Goal: Task Accomplishment & Management: Complete application form

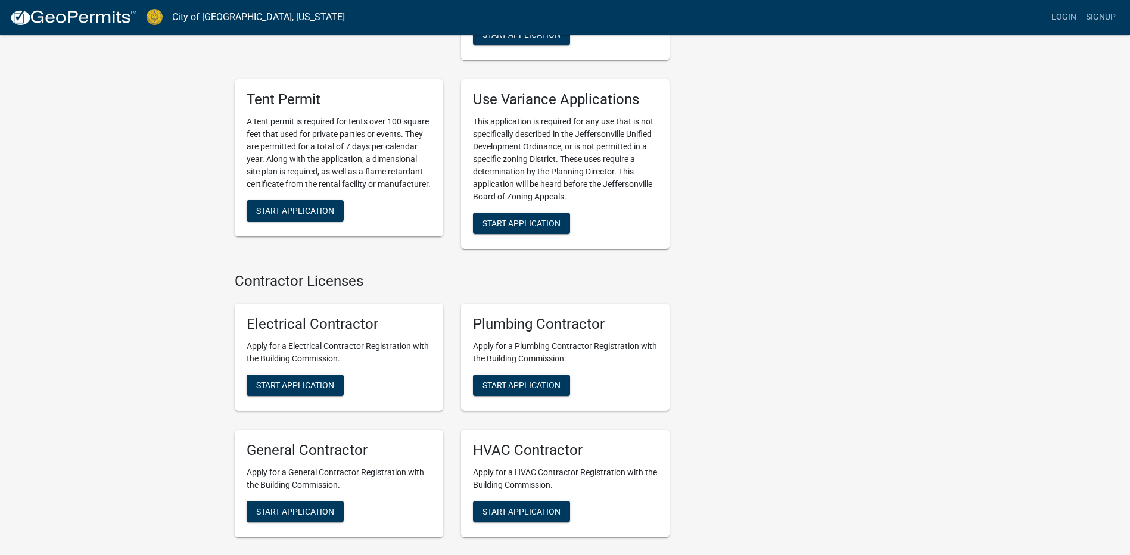
scroll to position [2324, 0]
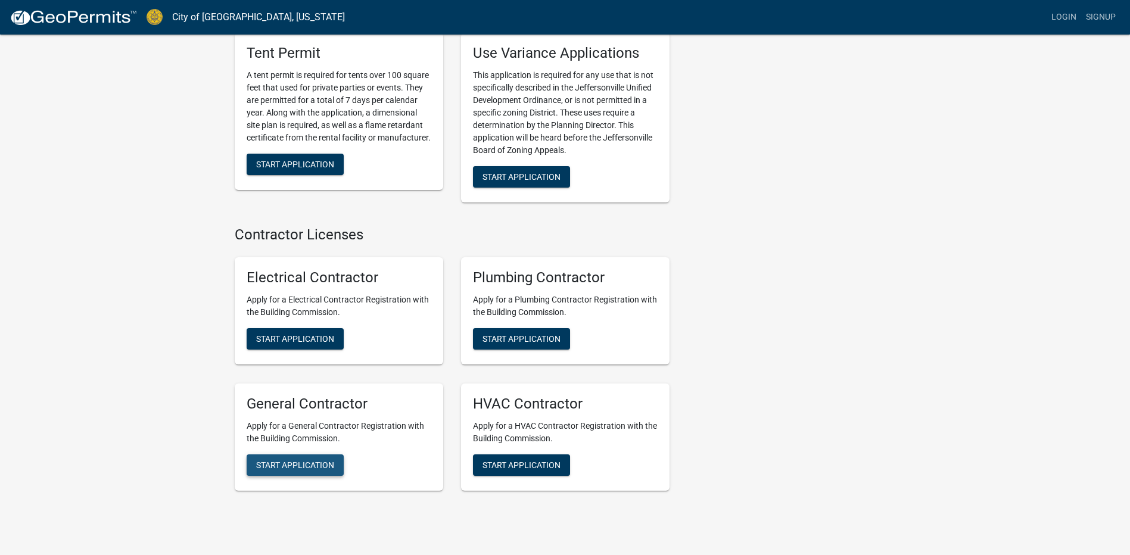
click at [294, 455] on button "Start Application" at bounding box center [295, 465] width 97 height 21
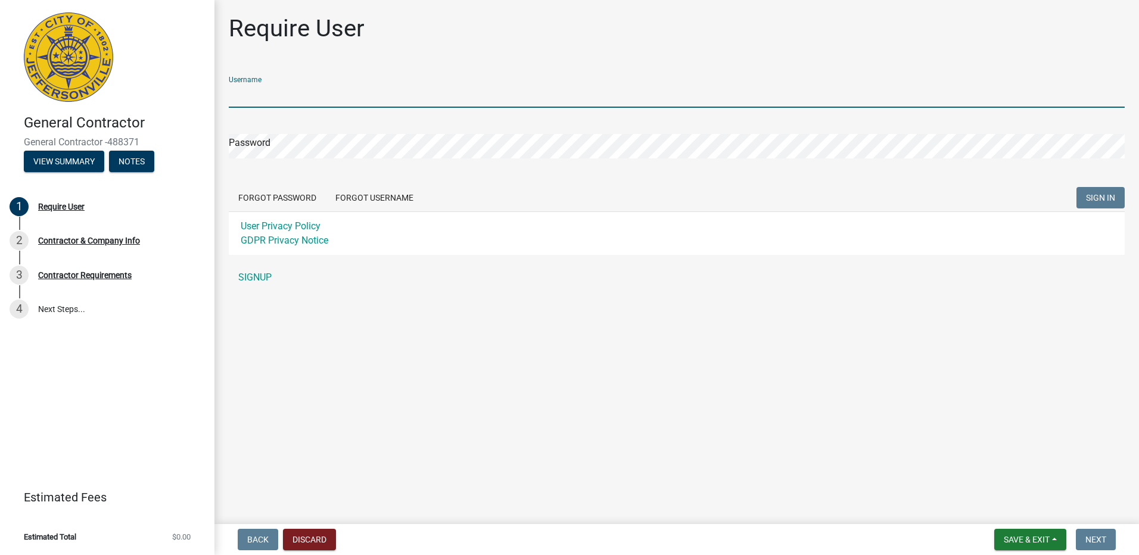
click at [282, 92] on input "Username" at bounding box center [677, 95] width 896 height 24
type input "[PERSON_NAME]"
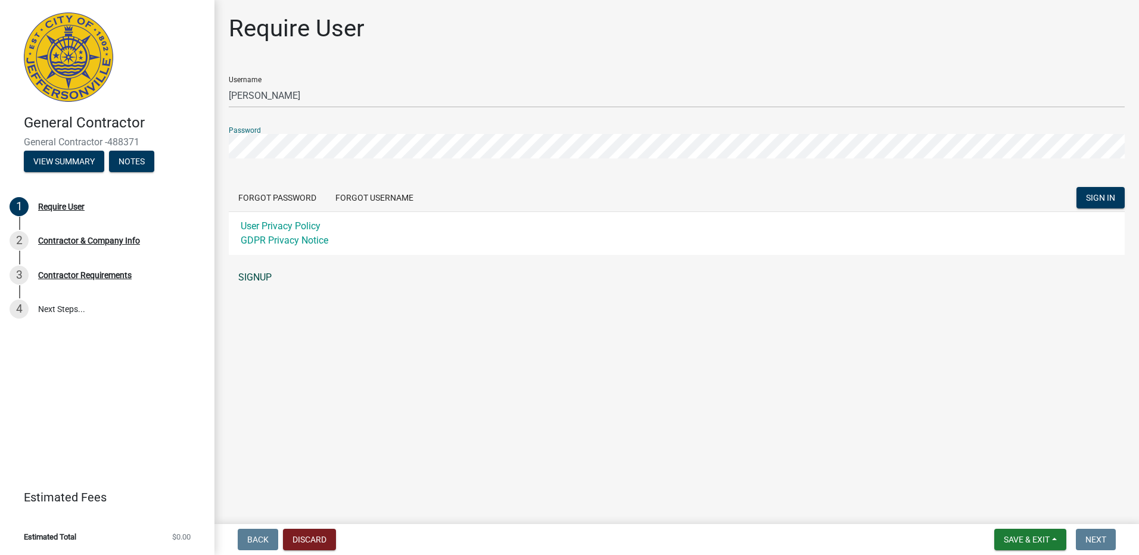
click at [261, 276] on link "SIGNUP" at bounding box center [677, 278] width 896 height 24
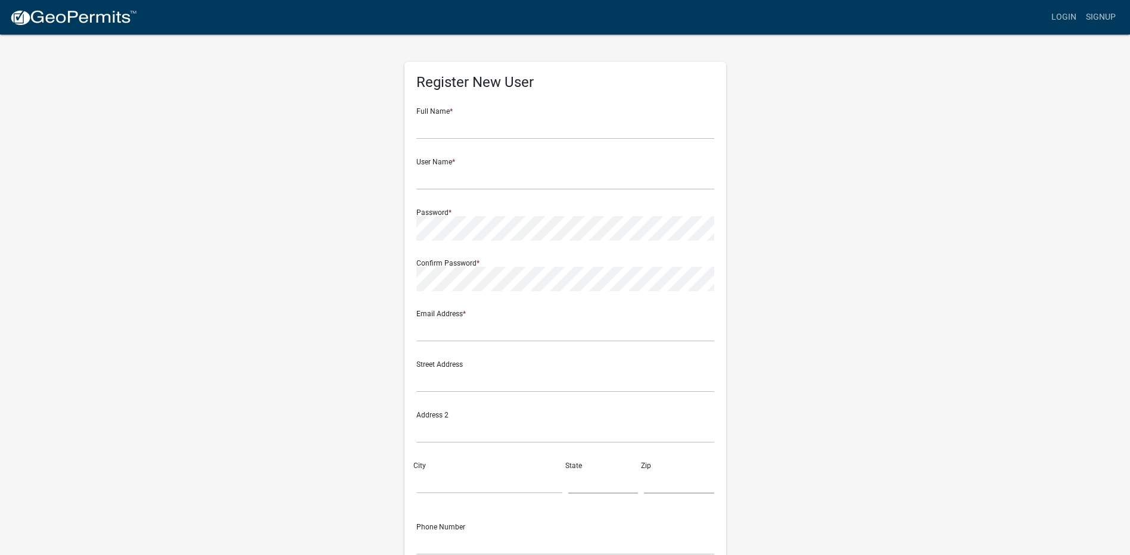
click at [477, 112] on div "Full Name *" at bounding box center [566, 118] width 298 height 41
click at [452, 125] on input "text" at bounding box center [566, 127] width 298 height 24
type input "Brian David Condra"
type input "bdcondra@twc.com"
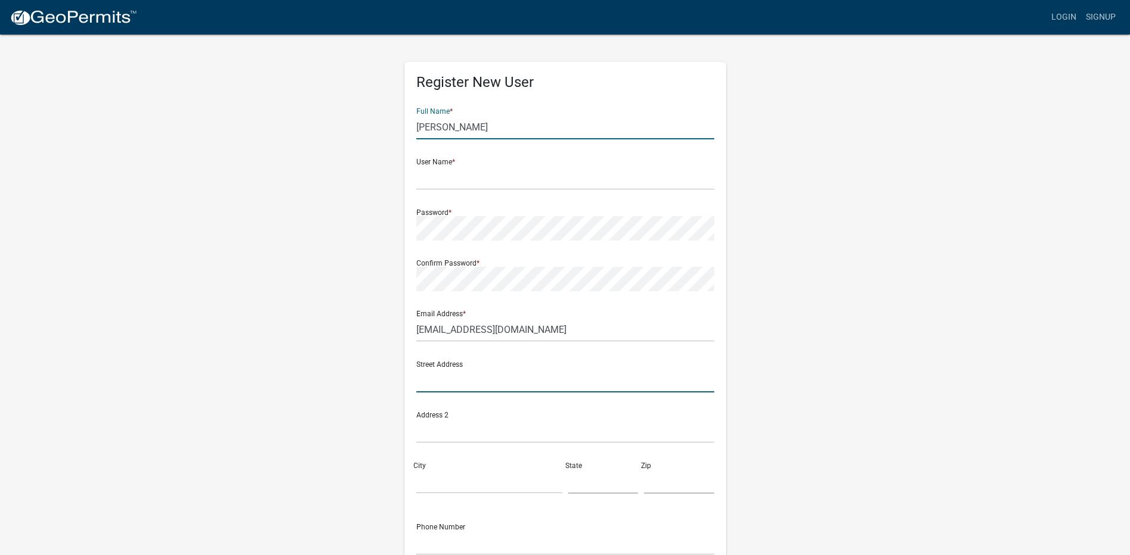
type input "1903 Depauw Ave."
type input "NEW ALBANY"
type input "IN"
type input "47150"
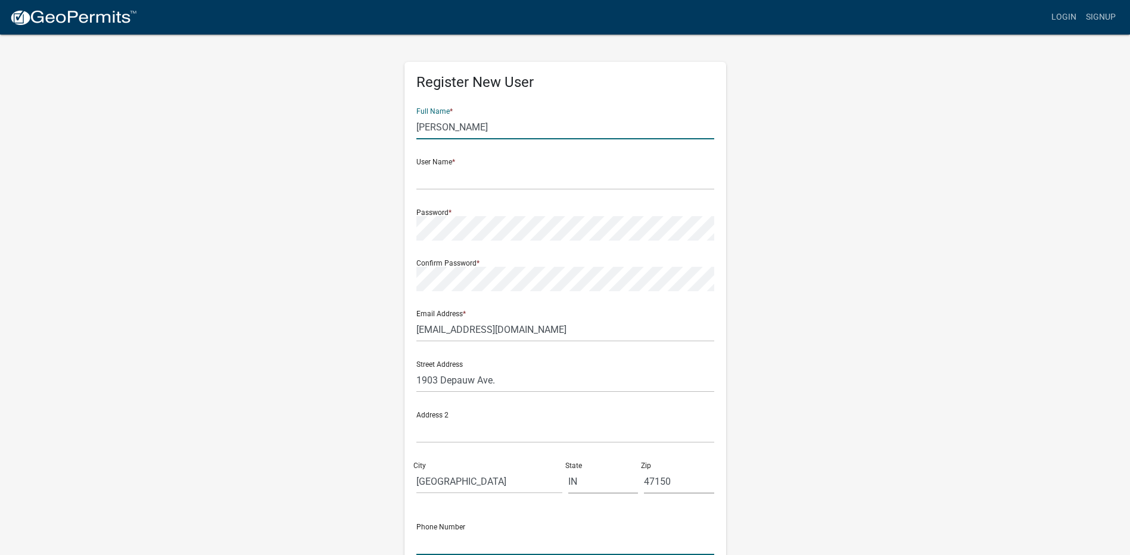
type input "8129899442"
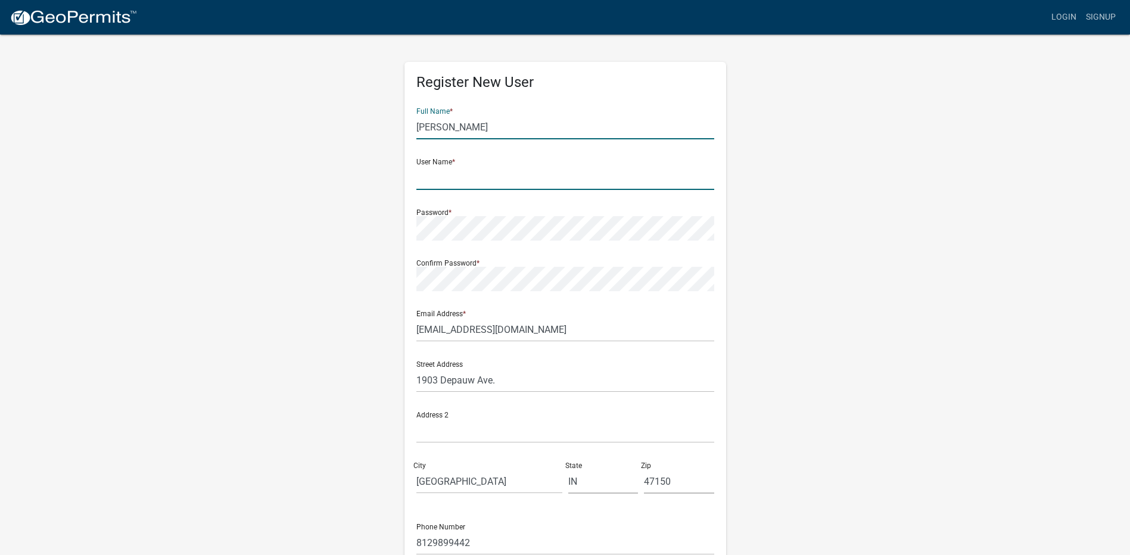
click at [449, 174] on input "text" at bounding box center [566, 178] width 298 height 24
type input "[PERSON_NAME]"
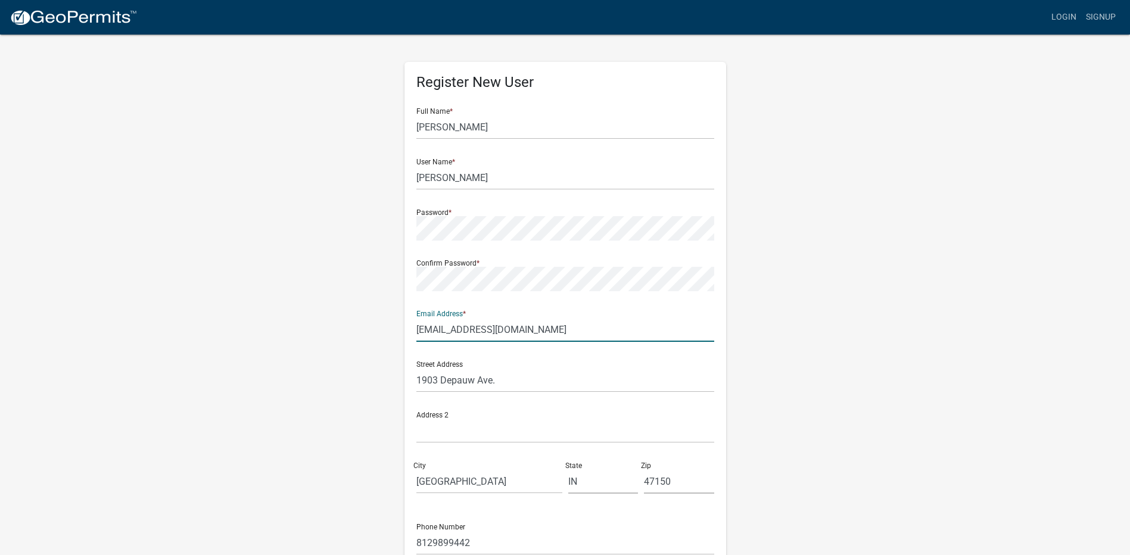
click at [536, 327] on input "bdcondra@twc.com" at bounding box center [566, 330] width 298 height 24
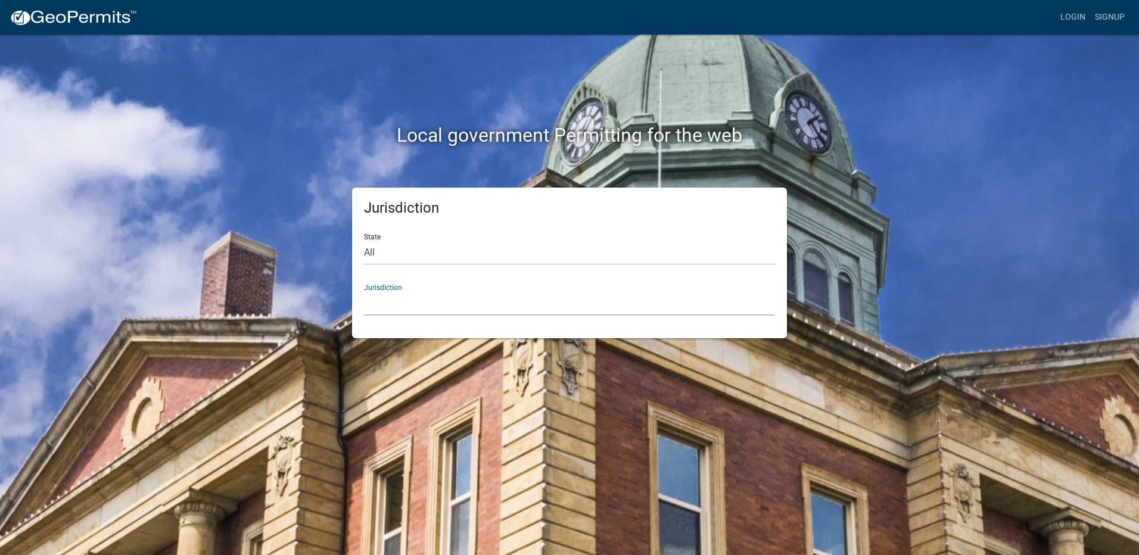
click at [398, 297] on select "Custer County, Colorado Carroll County, Georgia Cook County, Georgia Crawford C…" at bounding box center [569, 303] width 411 height 24
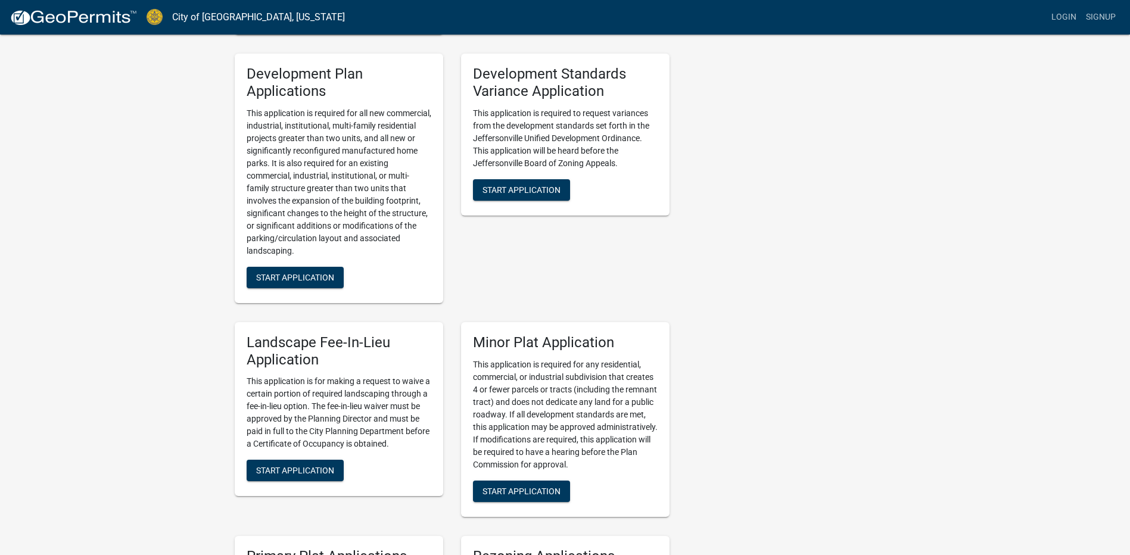
scroll to position [1251, 0]
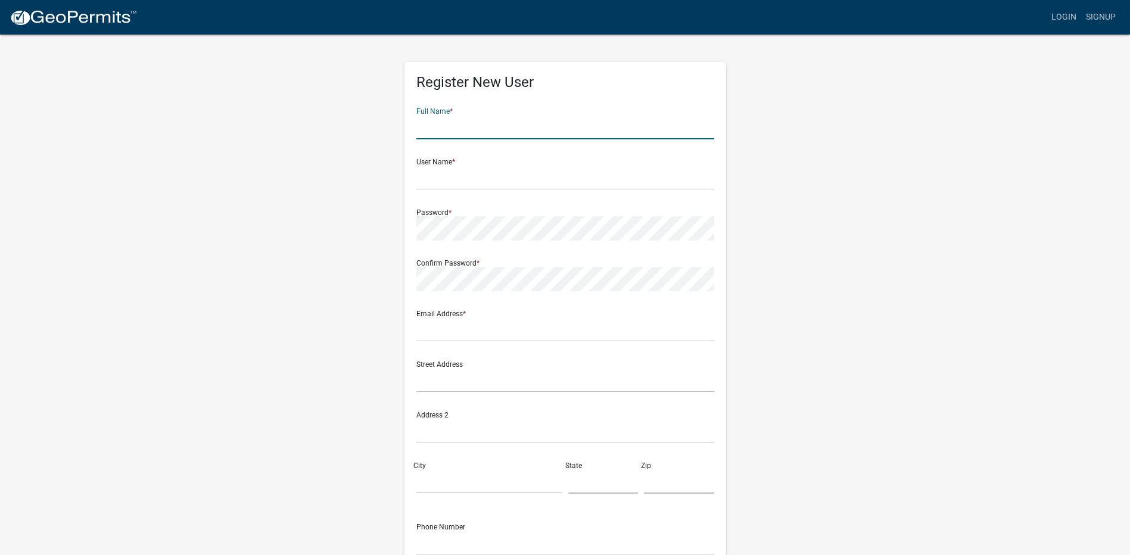
click at [467, 117] on input "text" at bounding box center [566, 127] width 298 height 24
click at [464, 123] on input "text" at bounding box center [566, 127] width 298 height 24
type input "Brian David Condra"
type input "[PERSON_NAME]"
type input "bdcondra@twc.com"
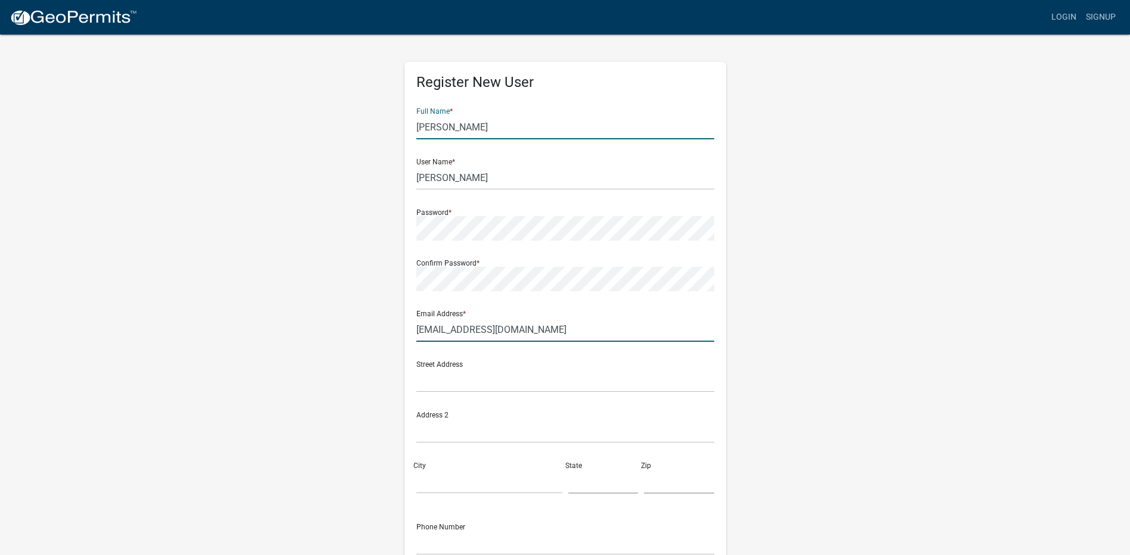
type input "1903 Depauw Ave."
type input "NEW ALBANY"
type input "IN"
type input "47150"
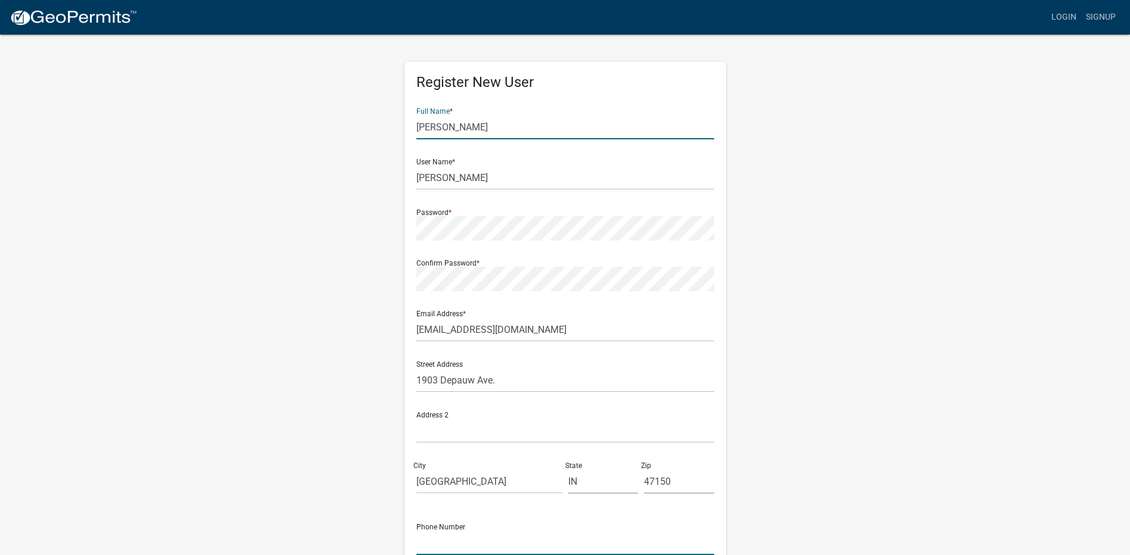
type input "8129899442"
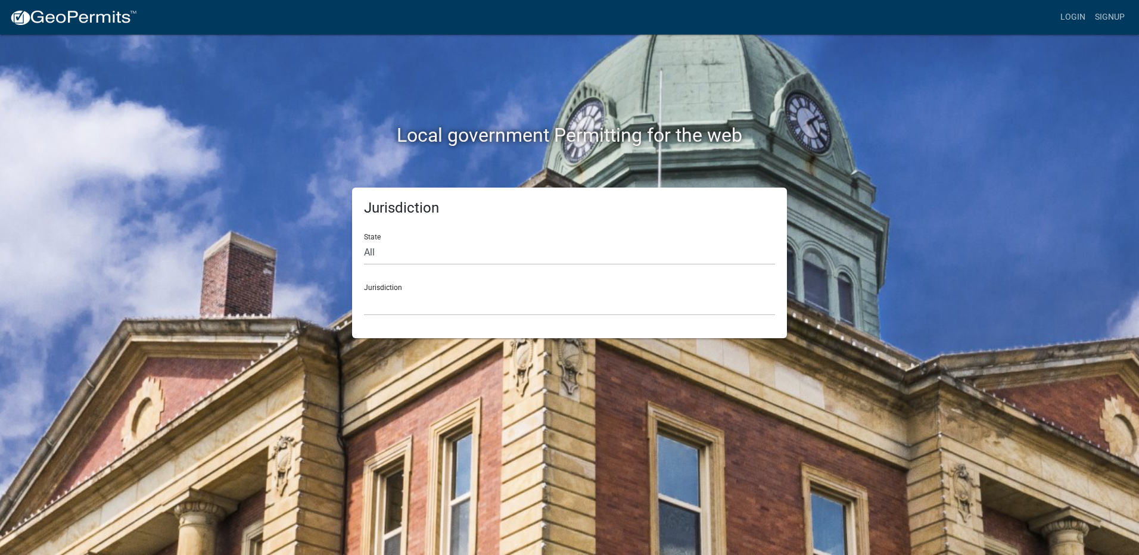
click at [415, 289] on div "Jurisdiction Custer County, Colorado Carroll County, Georgia Cook County, Georg…" at bounding box center [569, 295] width 411 height 41
click at [390, 288] on div "Jurisdiction Custer County, Colorado Carroll County, Georgia Cook County, Georg…" at bounding box center [569, 295] width 411 height 41
click at [380, 309] on select "Custer County, Colorado Carroll County, Georgia Cook County, Georgia Crawford C…" at bounding box center [569, 303] width 411 height 24
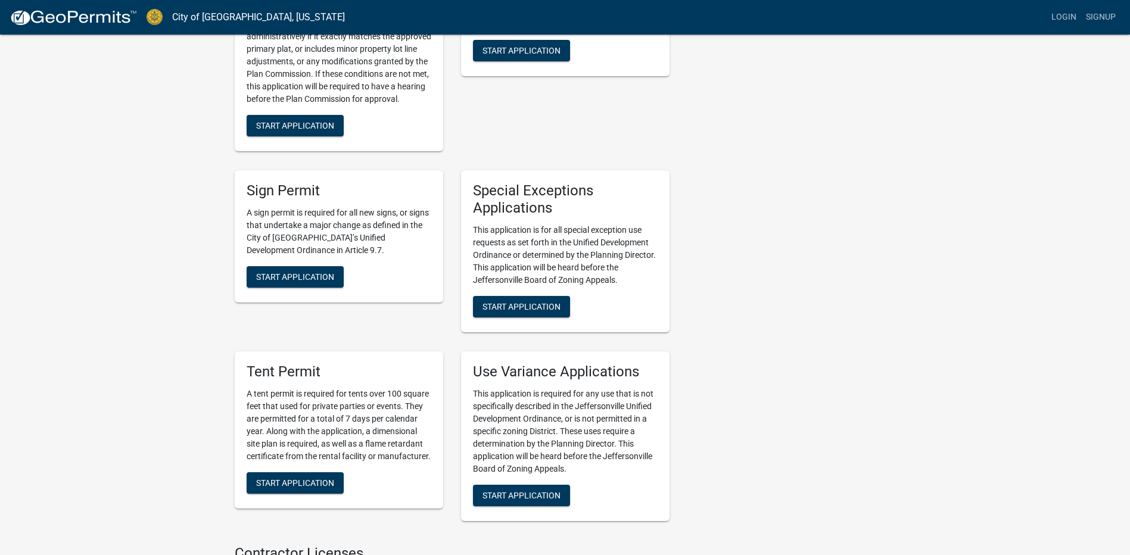
scroll to position [2086, 0]
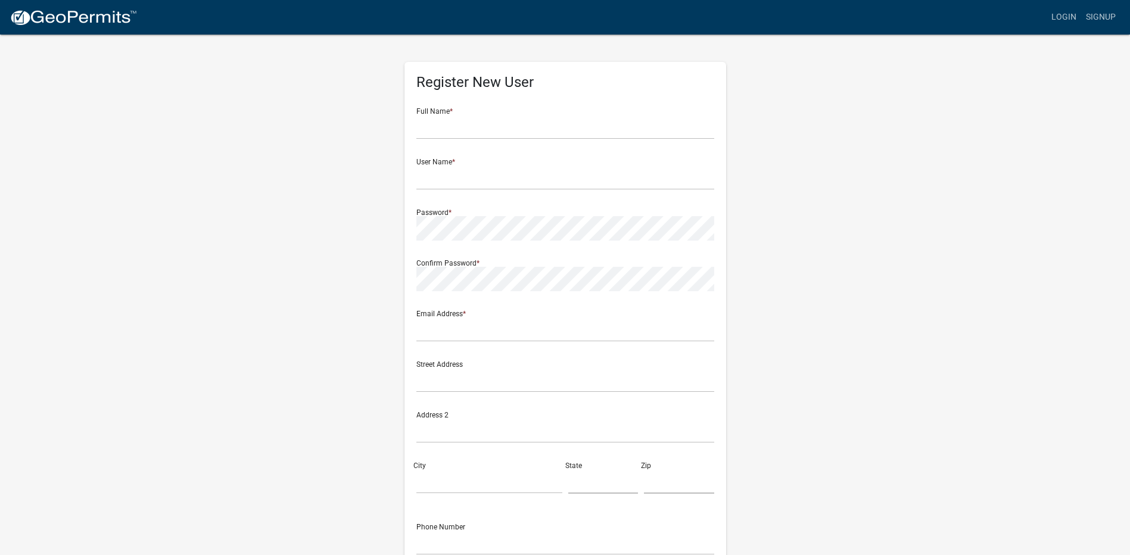
click at [490, 111] on div "Full Name *" at bounding box center [566, 118] width 298 height 41
click at [439, 113] on div "Full Name *" at bounding box center [566, 118] width 298 height 41
click at [450, 122] on input "text" at bounding box center [566, 127] width 298 height 24
type input "Brian David Condra"
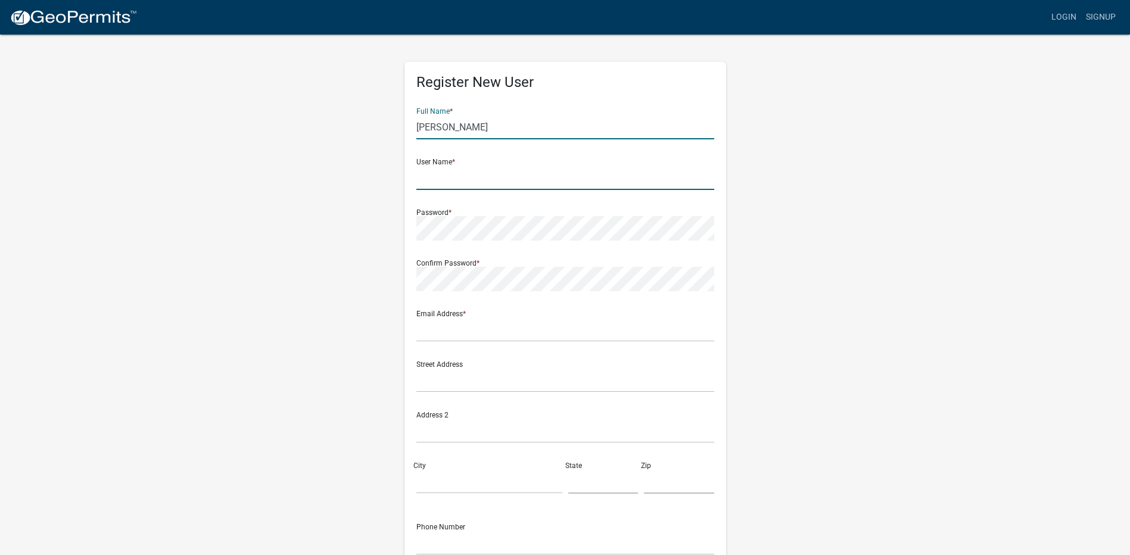
type input "[PERSON_NAME]"
type input "bdcondra@twc.com"
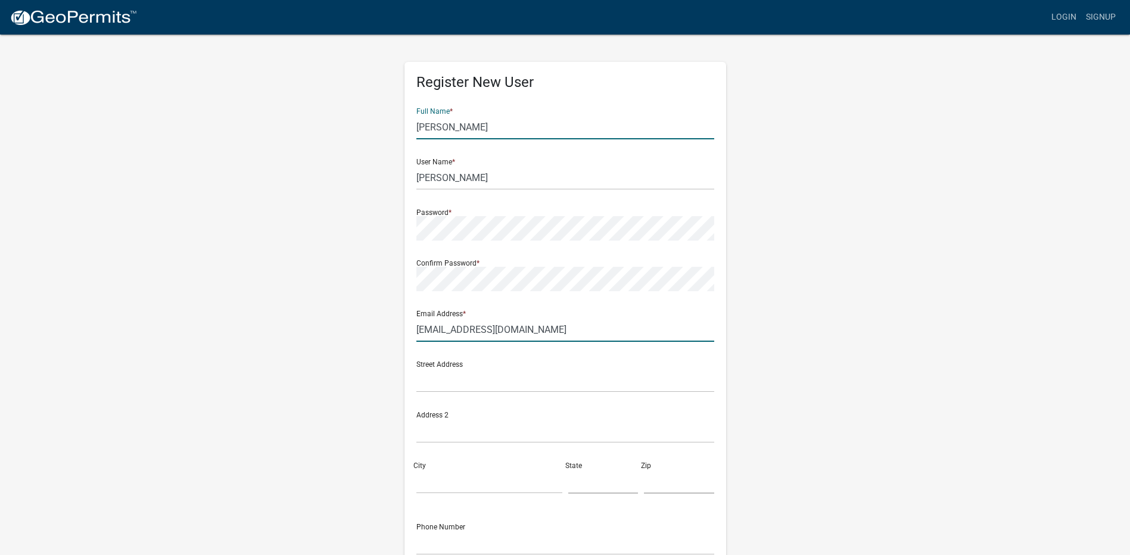
type input "1903 Depauw Ave."
type input "NEW ALBANY"
type input "IN"
type input "47150"
type input "8129899442"
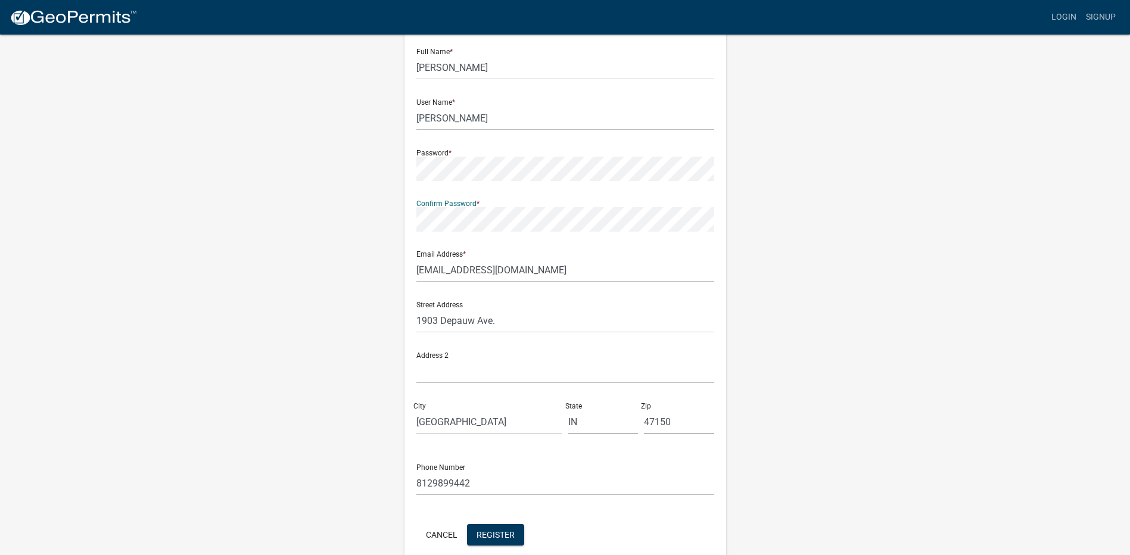
scroll to position [116, 0]
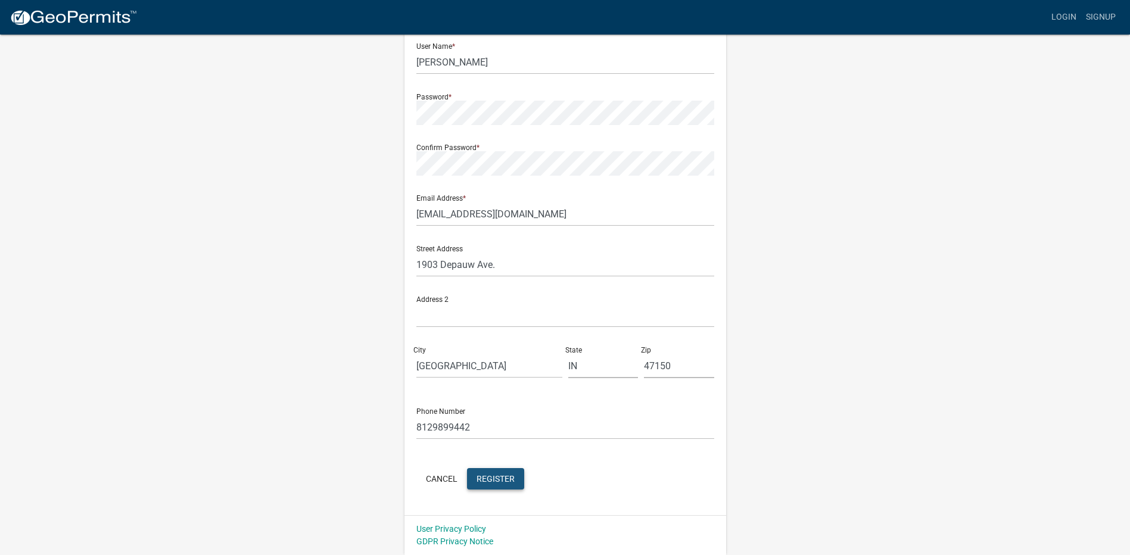
click at [500, 476] on span "Register" at bounding box center [496, 479] width 38 height 10
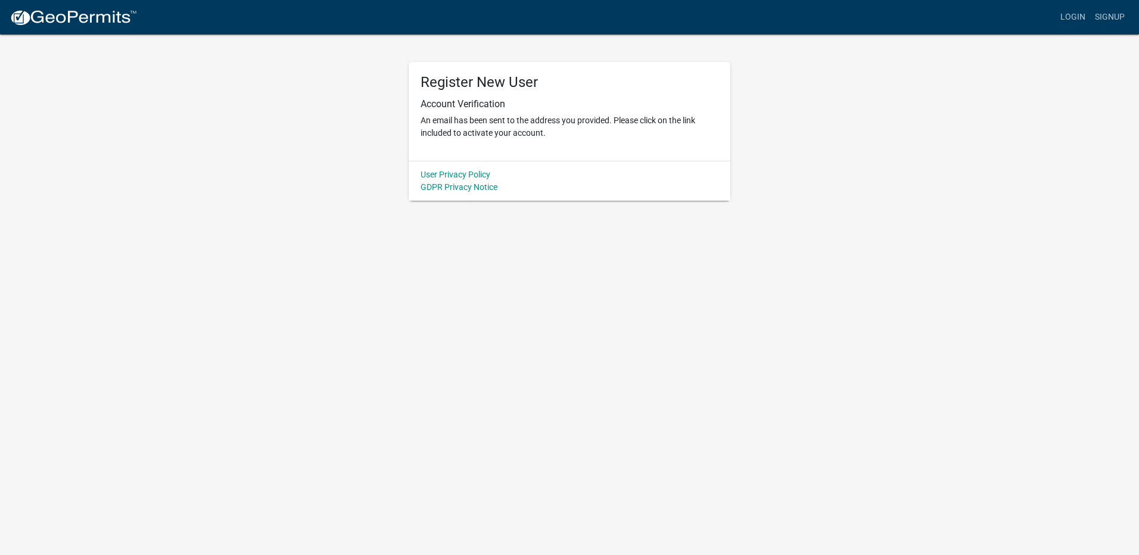
click at [545, 163] on div "User Privacy Policy GDPR Privacy Notice" at bounding box center [570, 181] width 322 height 40
click at [476, 187] on link "GDPR Privacy Notice" at bounding box center [459, 187] width 77 height 10
click at [440, 173] on link "User Privacy Policy" at bounding box center [456, 175] width 70 height 10
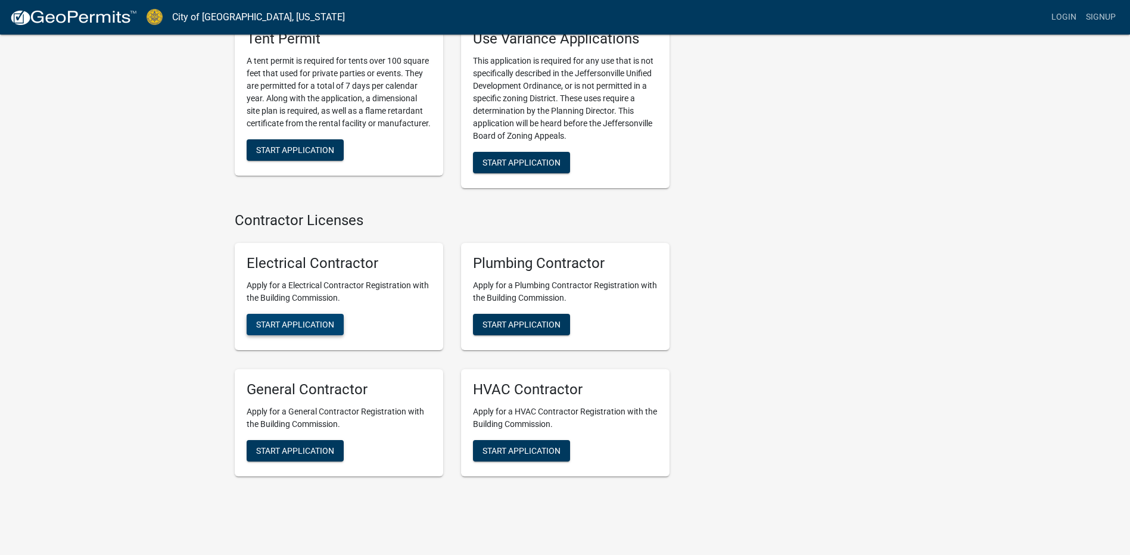
scroll to position [2345, 0]
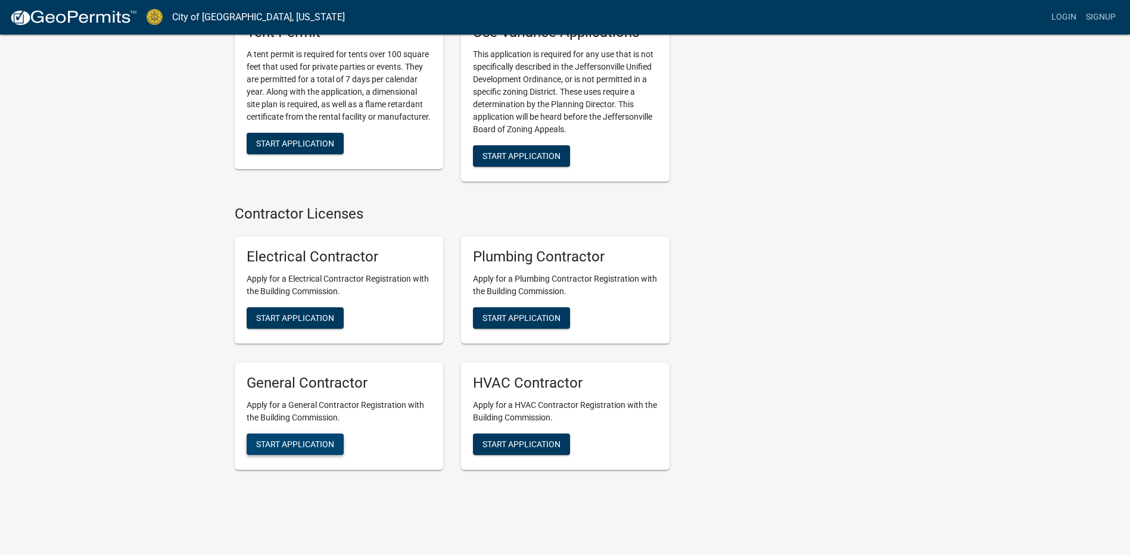
click at [295, 439] on span "Start Application" at bounding box center [295, 444] width 78 height 10
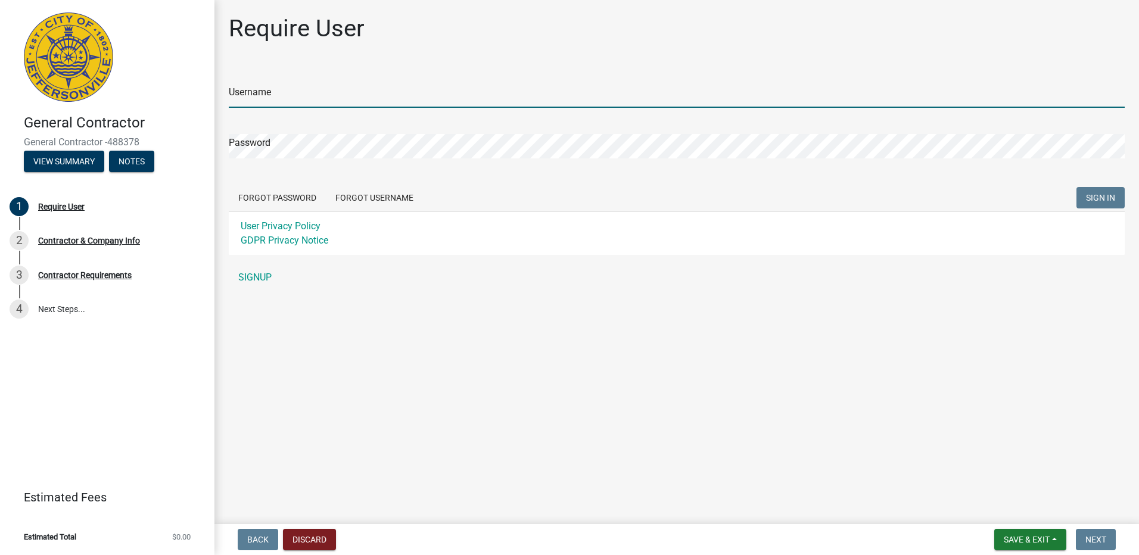
type input "[PERSON_NAME]"
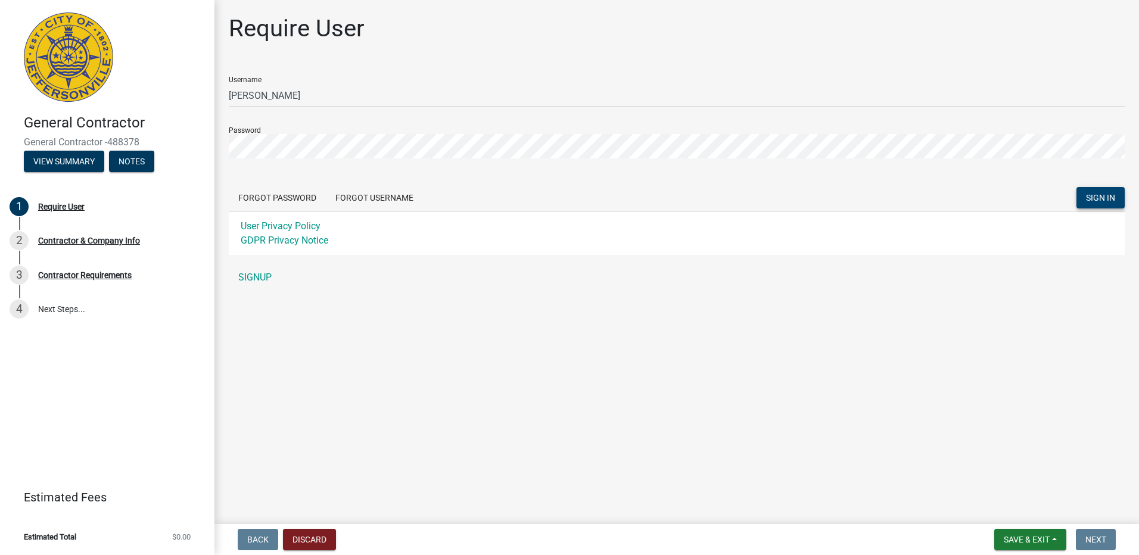
click at [1095, 197] on span "SIGN IN" at bounding box center [1100, 198] width 29 height 10
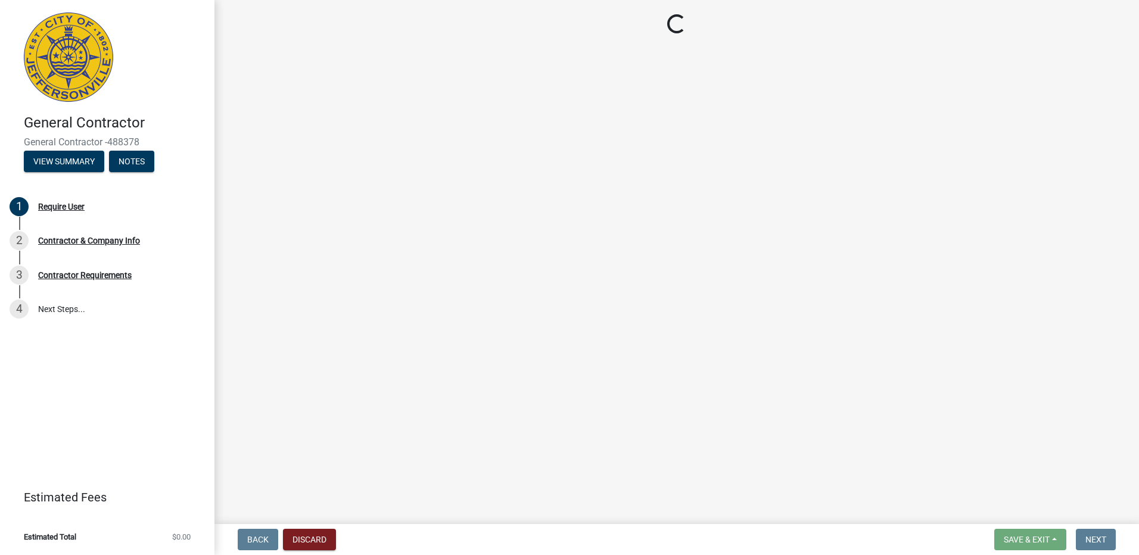
select select "IN"
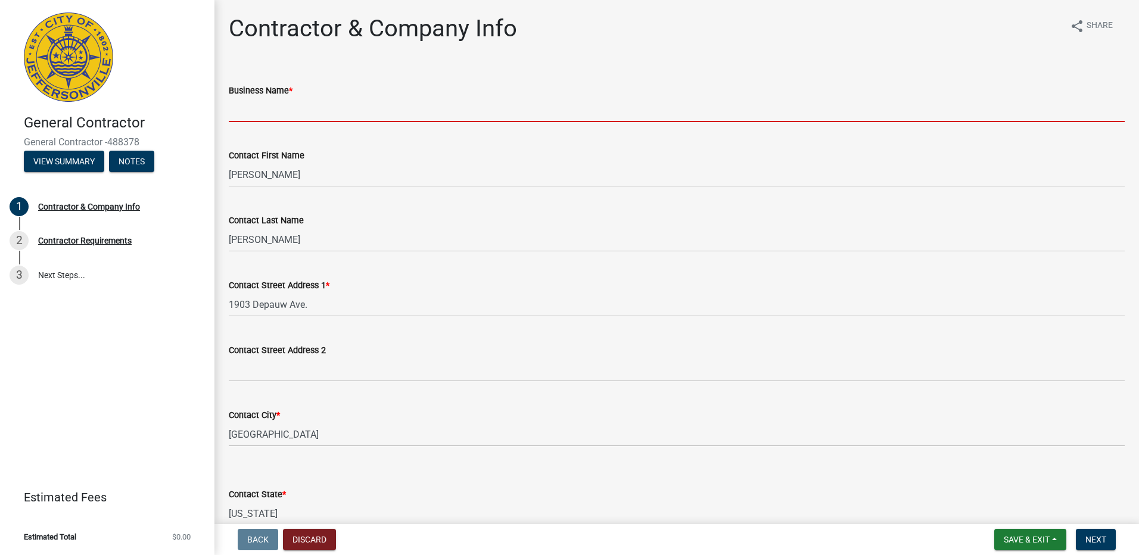
click at [288, 107] on input "Business Name *" at bounding box center [677, 110] width 896 height 24
type input "Hoosier Daddy Woodworks LLC"
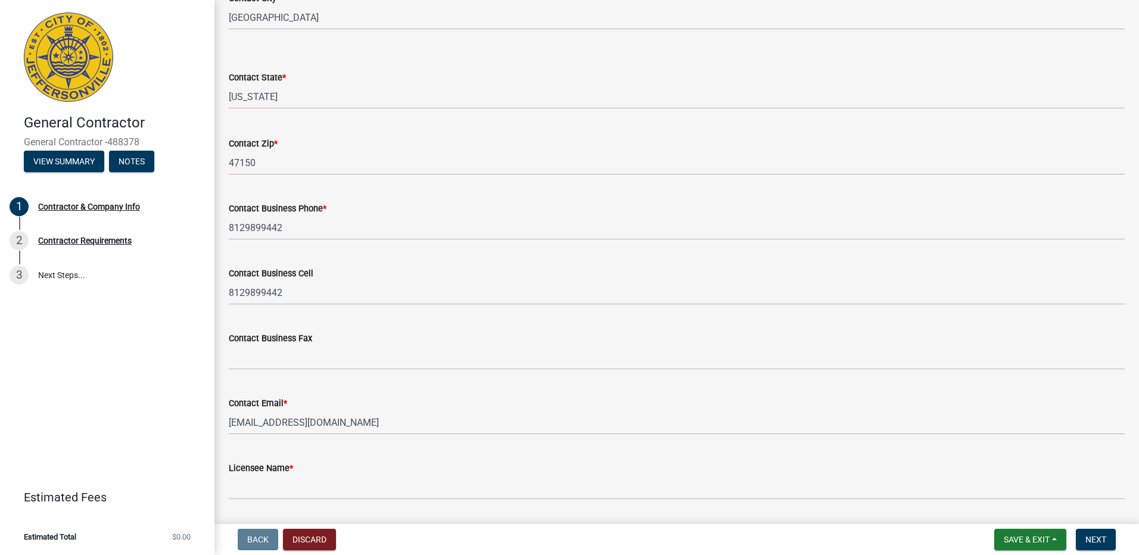
scroll to position [453, 0]
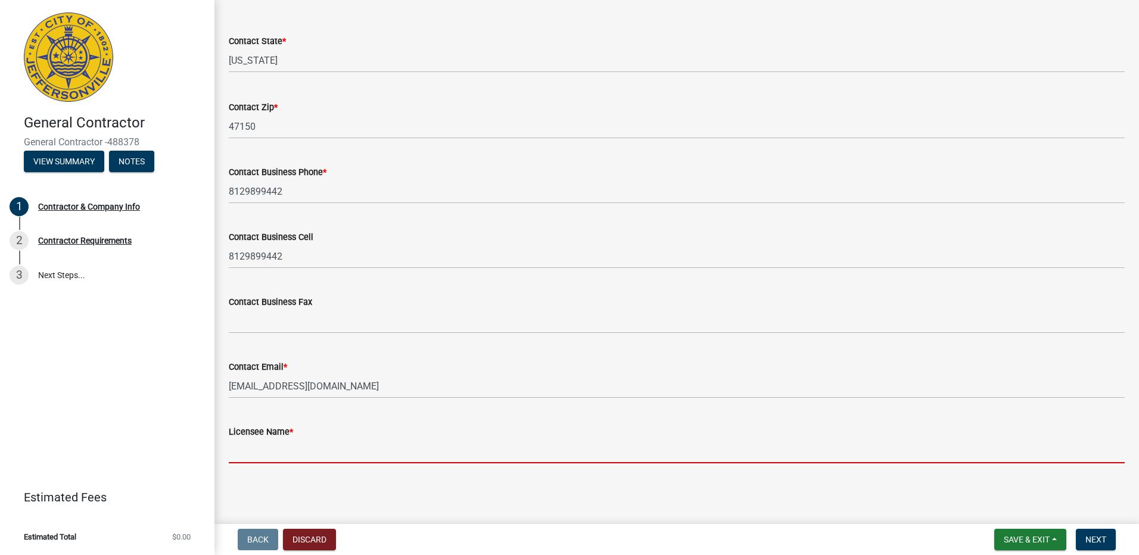
click at [300, 449] on input "Licensee Name *" at bounding box center [677, 451] width 896 height 24
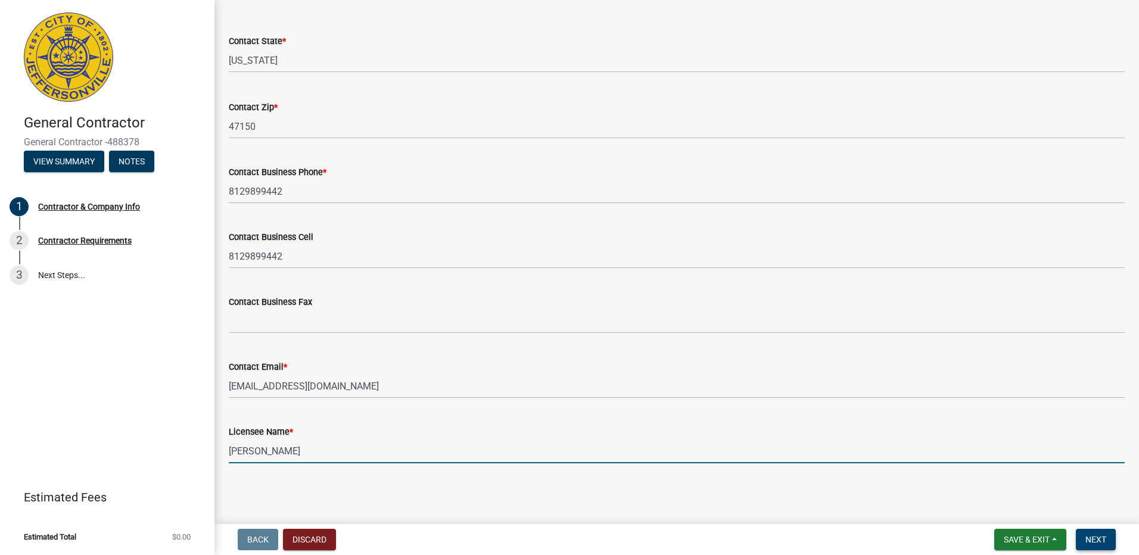
type input "[PERSON_NAME]"
click at [1098, 541] on span "Next" at bounding box center [1096, 540] width 21 height 10
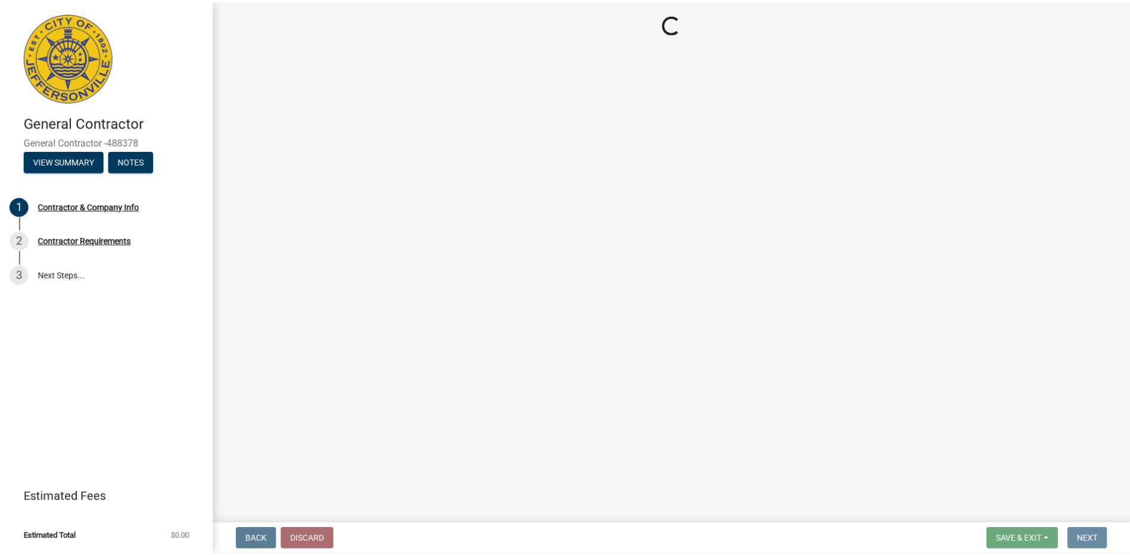
scroll to position [0, 0]
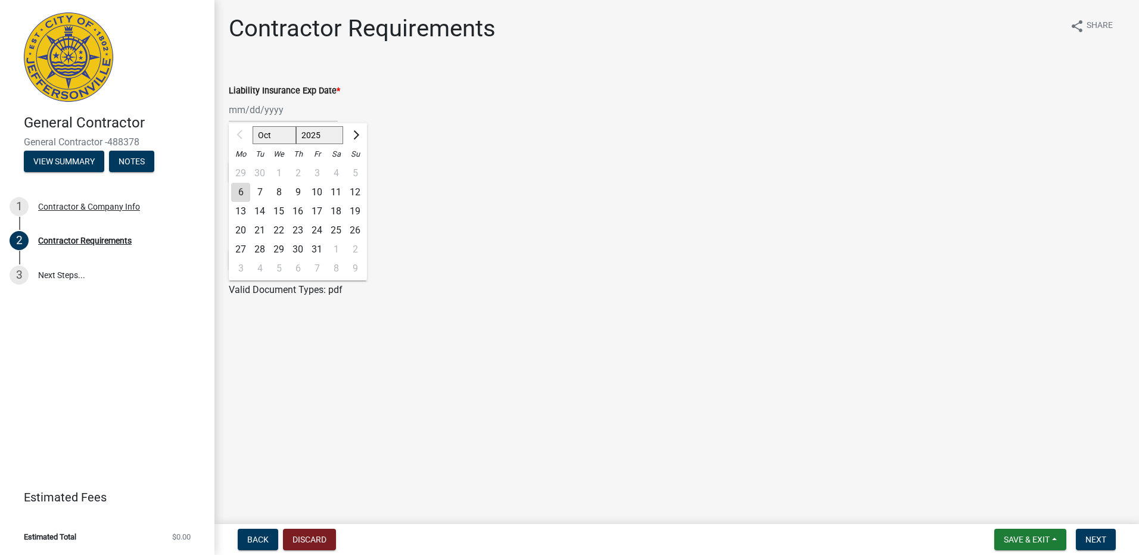
click at [302, 107] on div "Oct Nov Dec 2025 2026 2027 2028 2029 2030 2031 2032 2033 2034 2035 2036 2037 20…" at bounding box center [283, 110] width 109 height 24
click at [359, 133] on button "Next month" at bounding box center [355, 135] width 14 height 19
click at [358, 133] on button "Next month" at bounding box center [355, 135] width 14 height 19
select select "1"
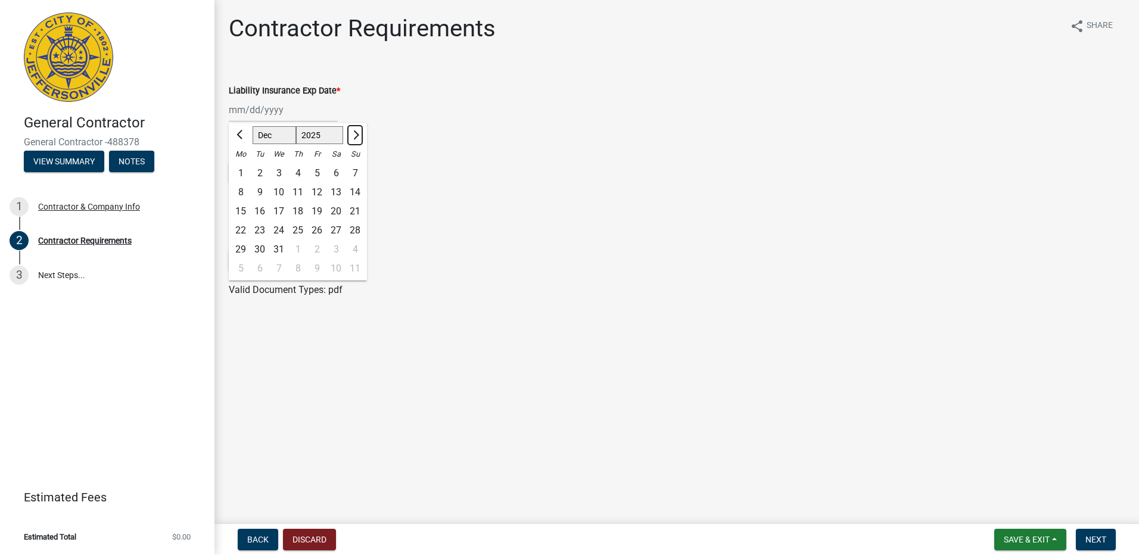
select select "2026"
click at [358, 133] on button "Next month" at bounding box center [355, 135] width 14 height 19
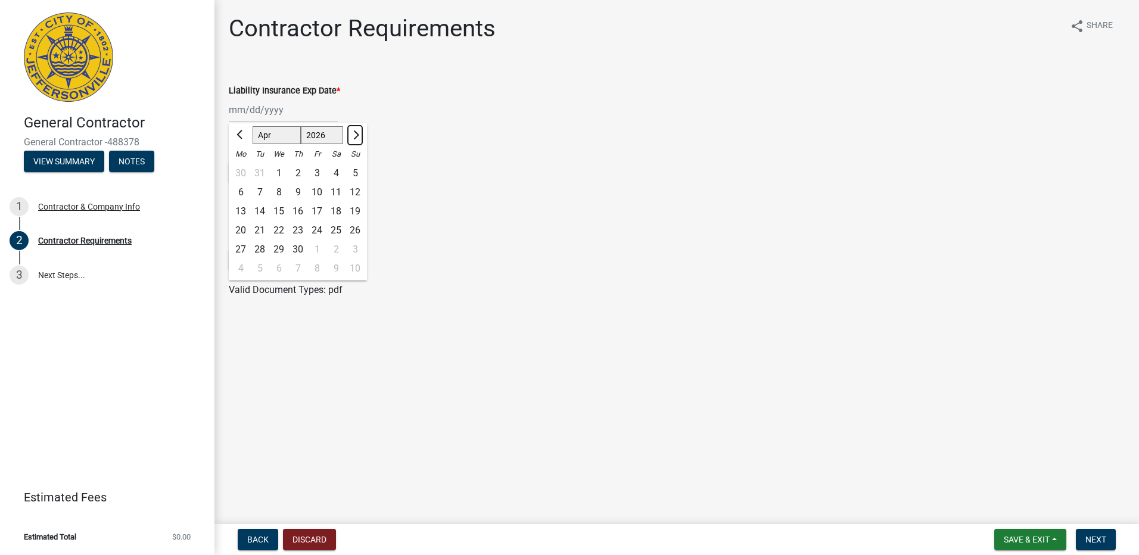
select select "5"
click at [239, 209] on div "11" at bounding box center [240, 211] width 19 height 19
type input "[DATE]"
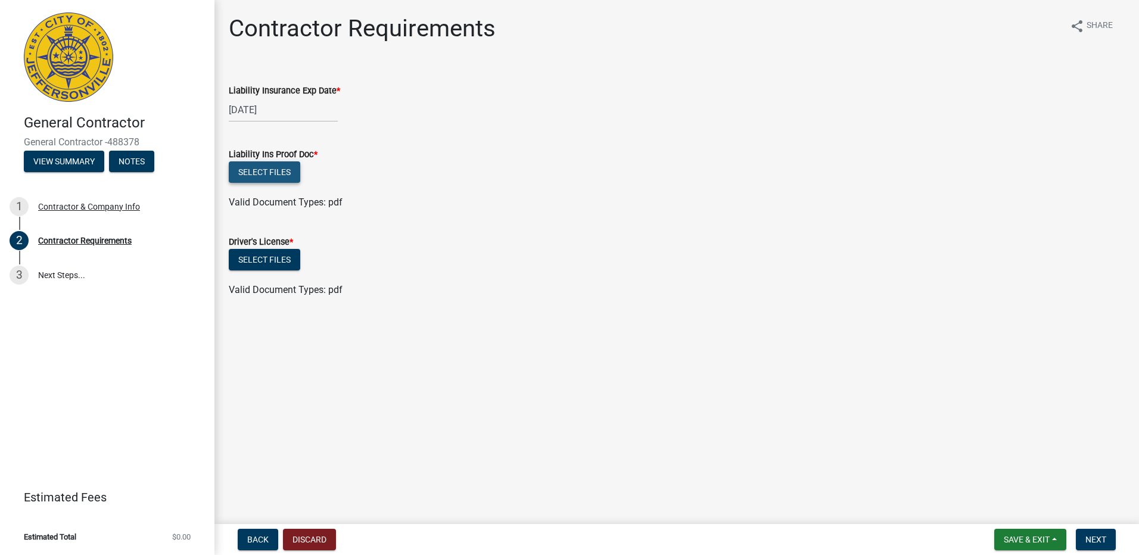
click at [253, 172] on button "Select files" at bounding box center [265, 171] width 72 height 21
click at [1102, 537] on span "Next" at bounding box center [1096, 540] width 21 height 10
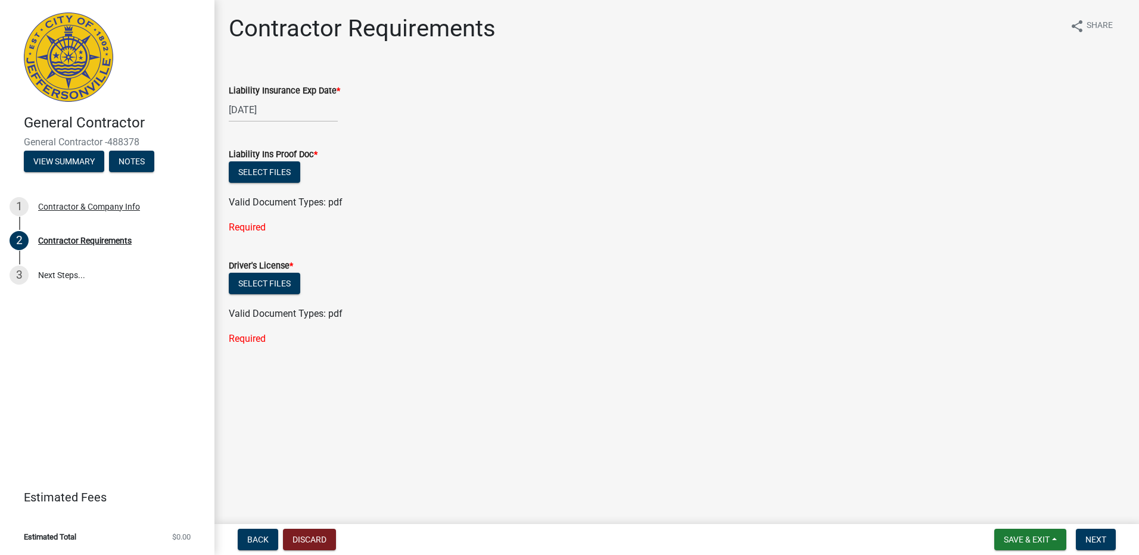
click at [273, 223] on div "Required" at bounding box center [677, 227] width 896 height 14
click at [274, 172] on button "Select files" at bounding box center [265, 171] width 72 height 21
click at [1095, 537] on span "Next" at bounding box center [1096, 540] width 21 height 10
click at [1024, 536] on span "Save & Exit" at bounding box center [1027, 540] width 46 height 10
click at [1010, 507] on button "Save & Exit" at bounding box center [1018, 509] width 95 height 29
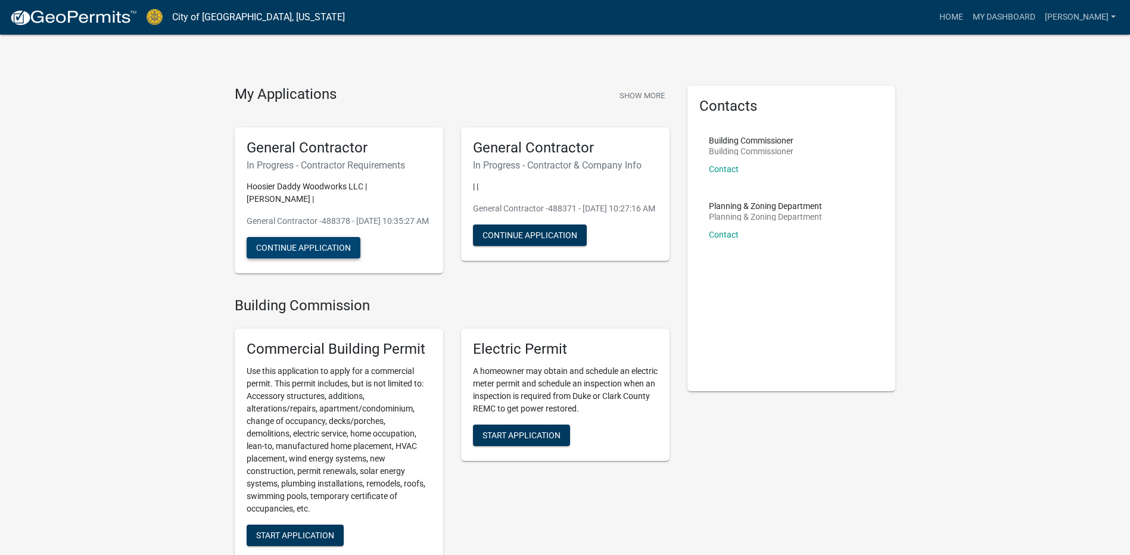
click at [298, 249] on button "Continue Application" at bounding box center [304, 247] width 114 height 21
click at [282, 244] on button "Continue Application" at bounding box center [304, 247] width 114 height 21
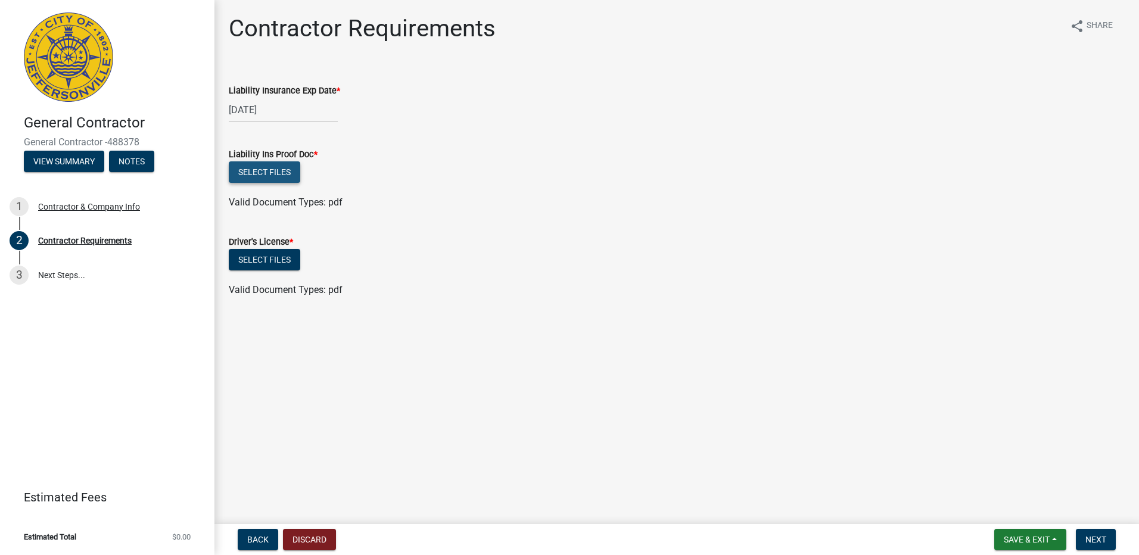
click at [274, 167] on button "Select files" at bounding box center [265, 171] width 72 height 21
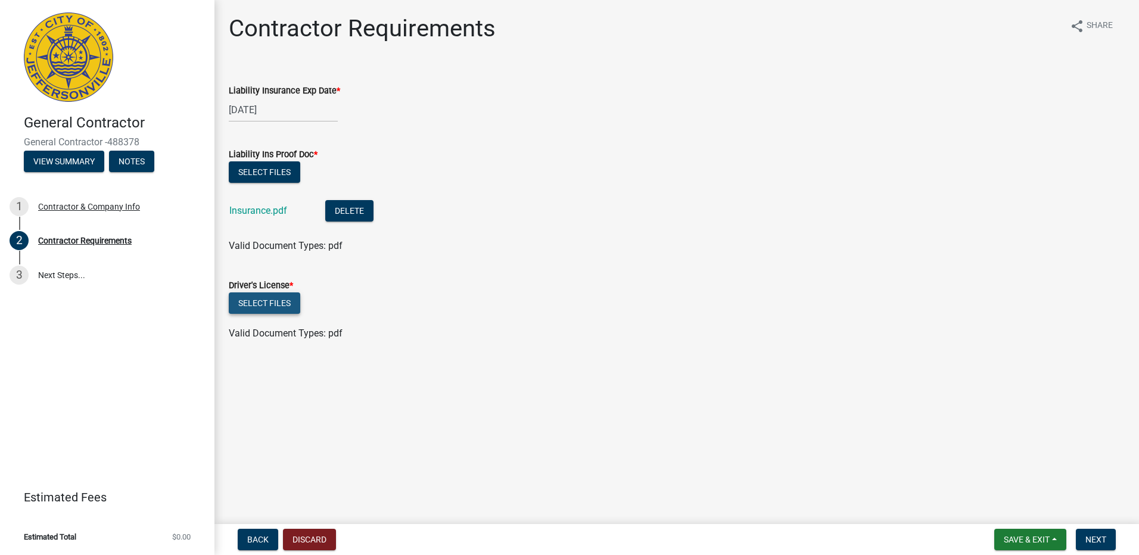
click at [256, 302] on button "Select files" at bounding box center [265, 303] width 72 height 21
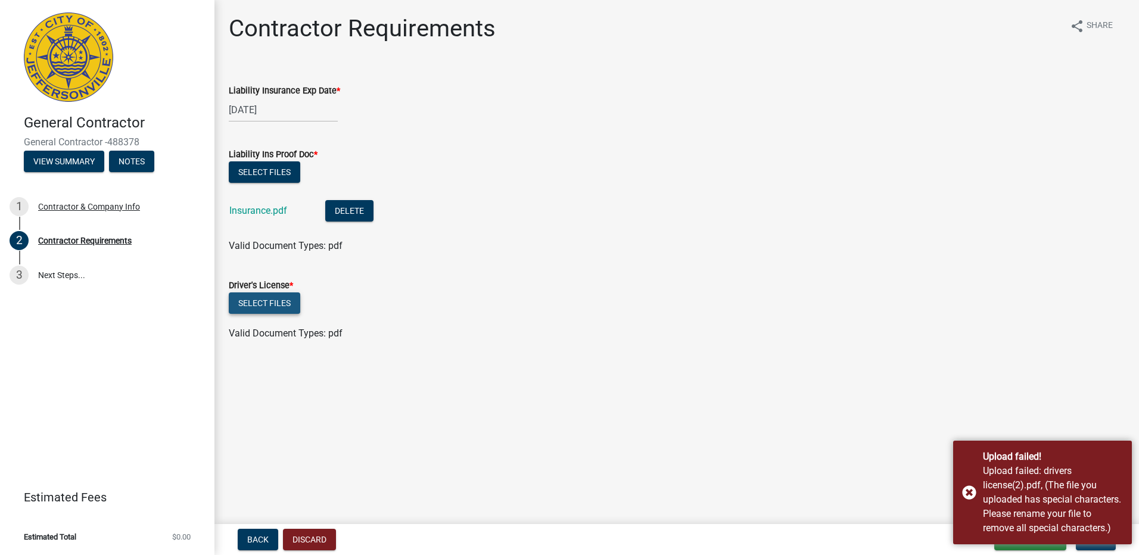
click at [264, 301] on button "Select files" at bounding box center [265, 303] width 72 height 21
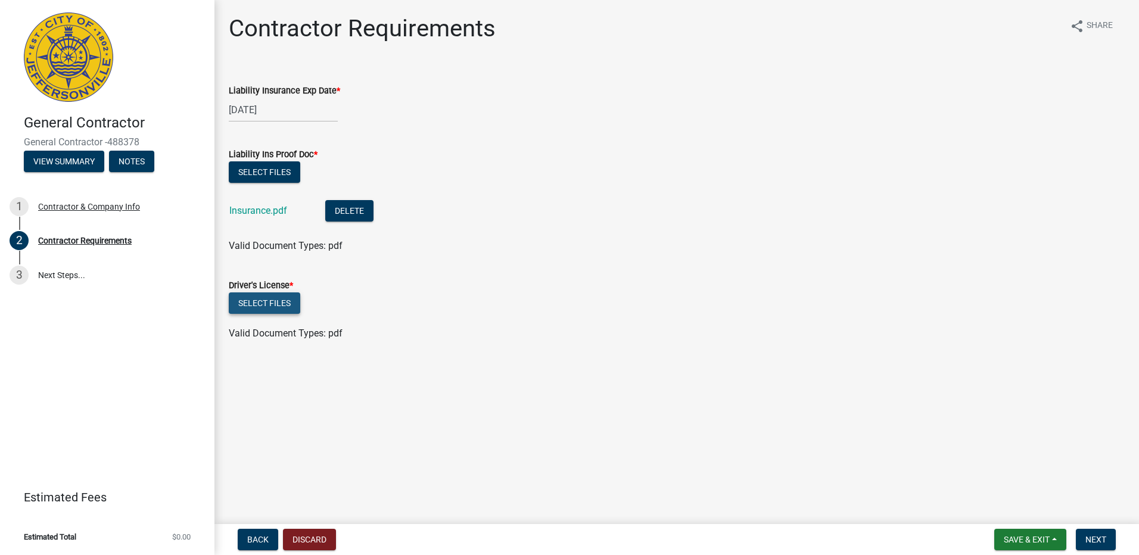
click at [268, 300] on button "Select files" at bounding box center [265, 303] width 72 height 21
click at [1039, 542] on span "Save & Exit" at bounding box center [1027, 540] width 46 height 10
click at [1020, 506] on button "Save & Exit" at bounding box center [1018, 509] width 95 height 29
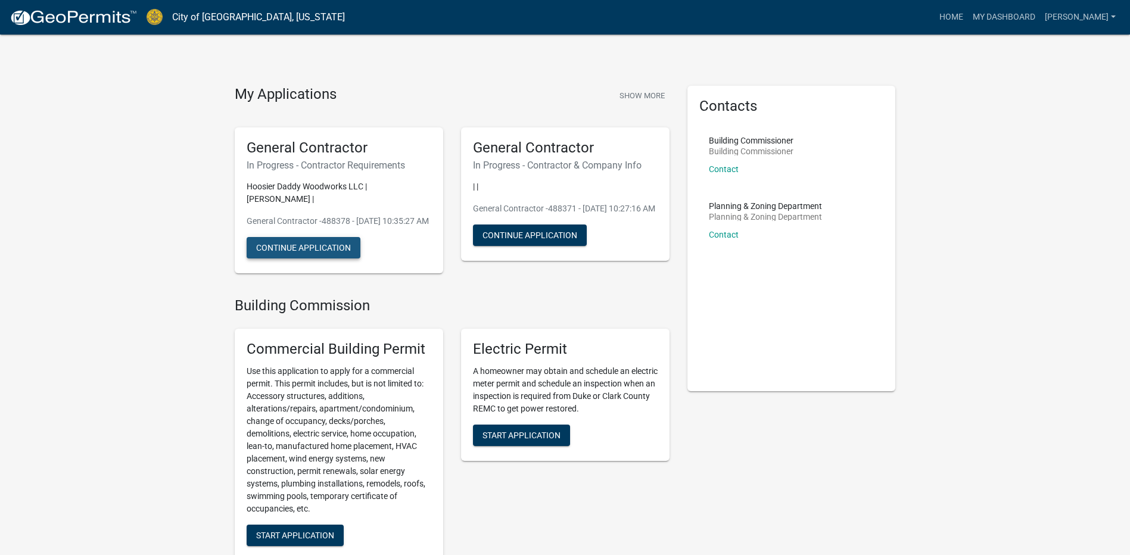
click at [305, 243] on button "Continue Application" at bounding box center [304, 247] width 114 height 21
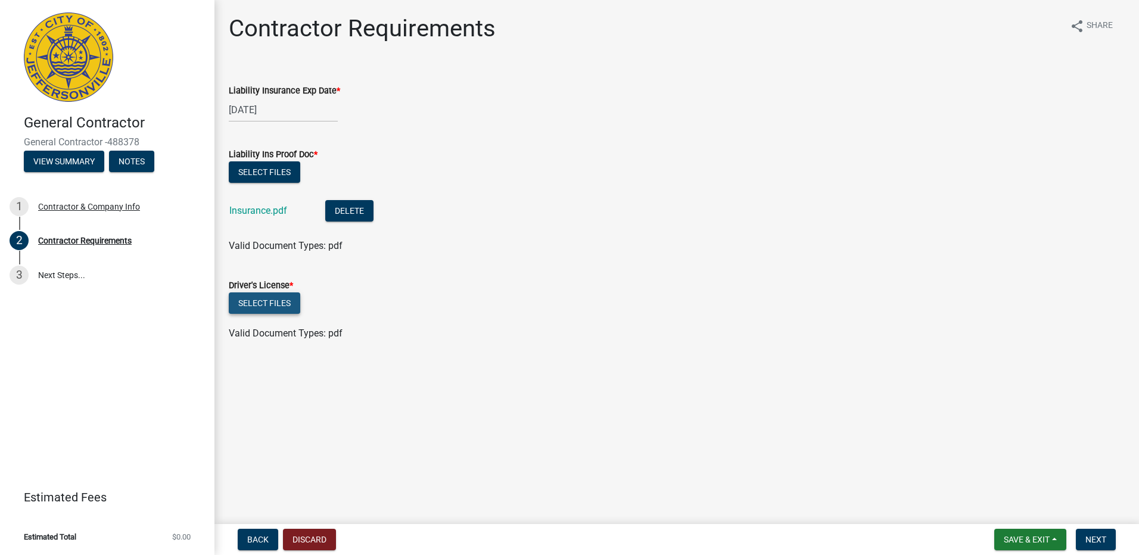
click at [251, 300] on button "Select files" at bounding box center [265, 303] width 72 height 21
click at [268, 300] on button "Select files" at bounding box center [265, 303] width 72 height 21
click at [271, 300] on button "Select files" at bounding box center [265, 303] width 72 height 21
click at [1021, 537] on span "Save & Exit" at bounding box center [1027, 540] width 46 height 10
click at [1021, 504] on button "Save & Exit" at bounding box center [1018, 509] width 95 height 29
